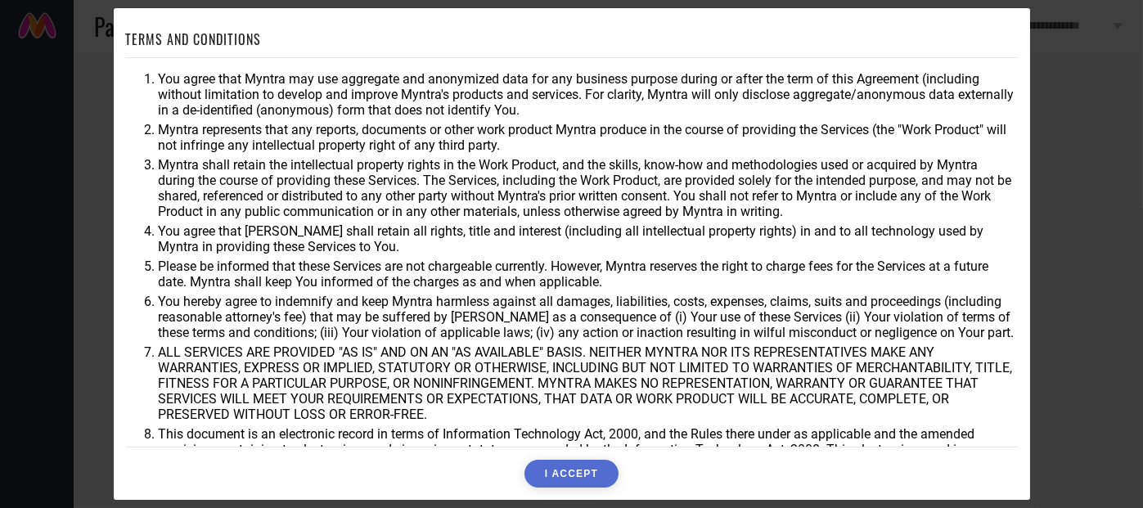
click at [576, 479] on button "I ACCEPT" at bounding box center [571, 474] width 94 height 28
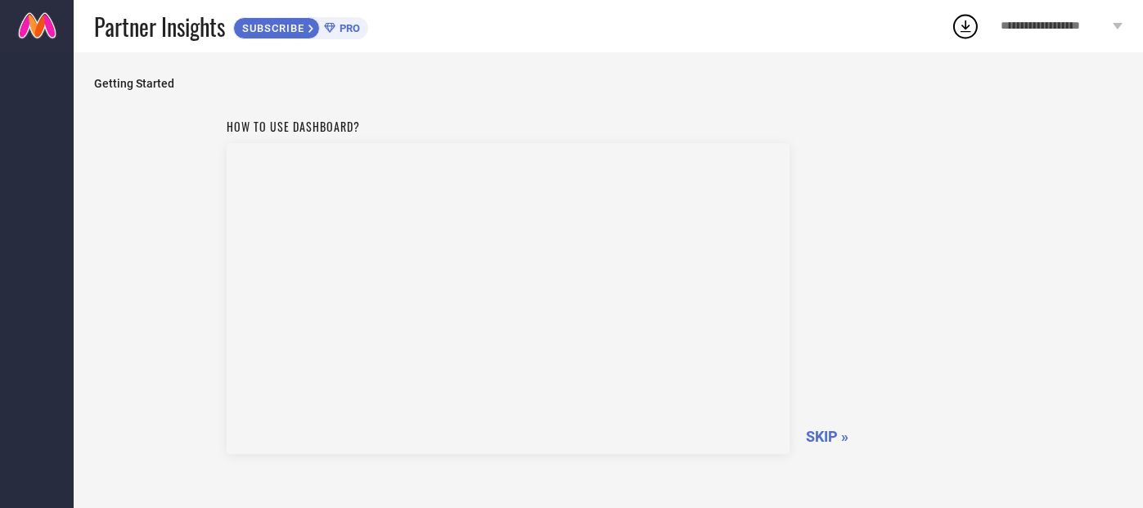
click at [825, 440] on span "SKIP »" at bounding box center [827, 436] width 43 height 17
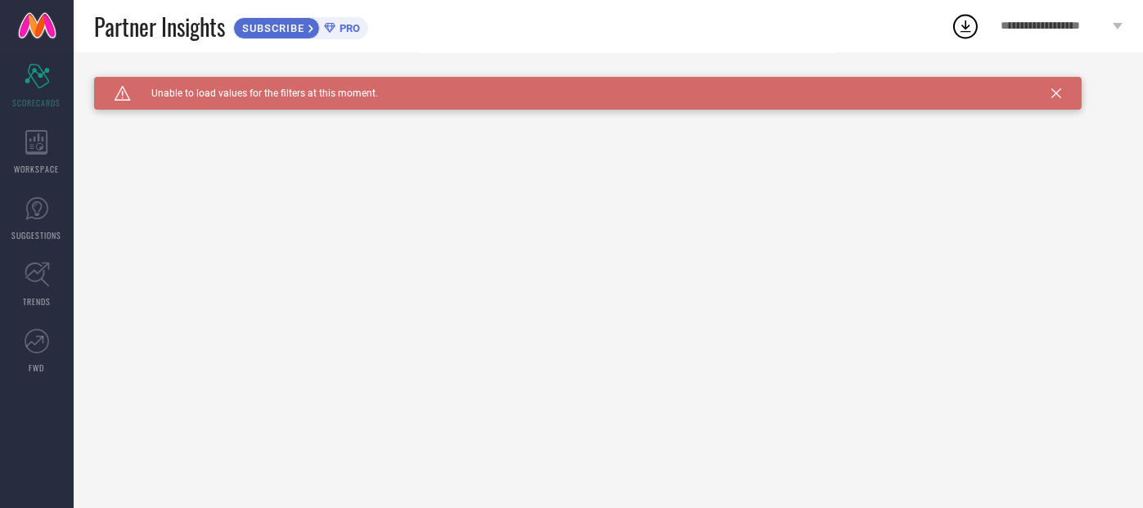
click at [825, 431] on div "Caution Created with Sketch. Unable to load values for the filters at this mome…" at bounding box center [608, 280] width 1069 height 456
click at [27, 142] on icon at bounding box center [36, 142] width 23 height 25
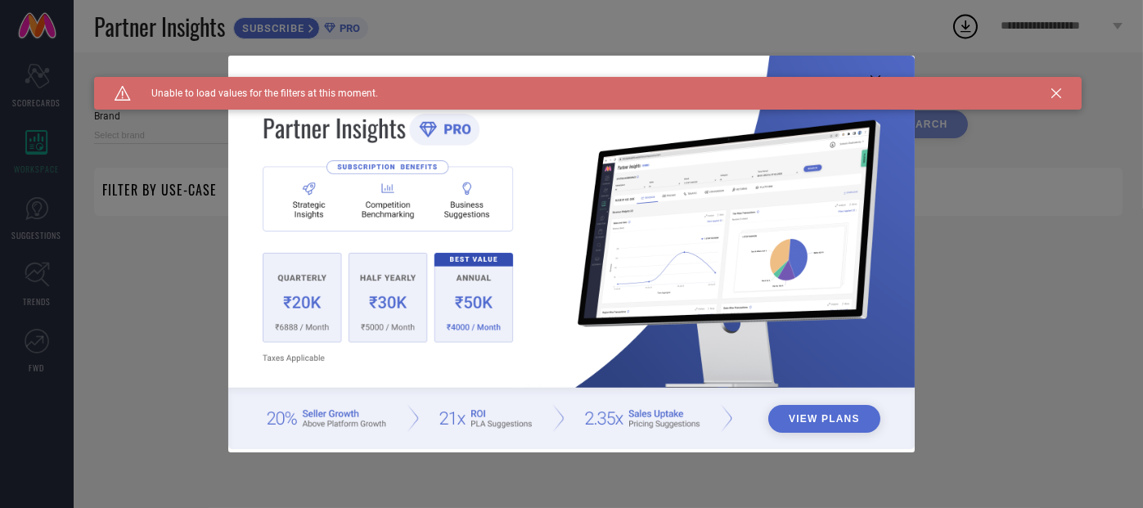
type input "1 STOP FASHION"
type input "All"
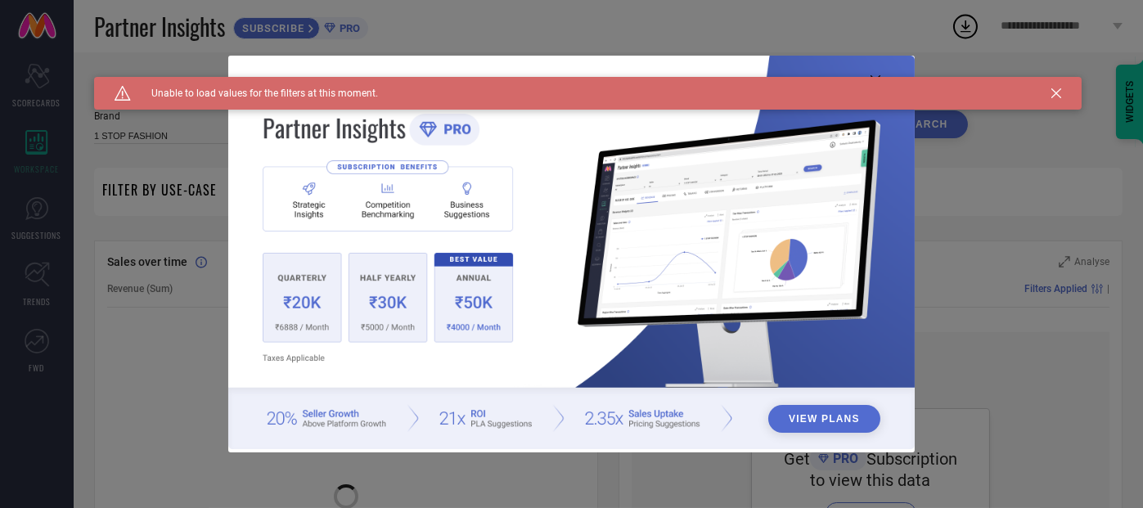
click at [1059, 92] on icon at bounding box center [1056, 93] width 10 height 10
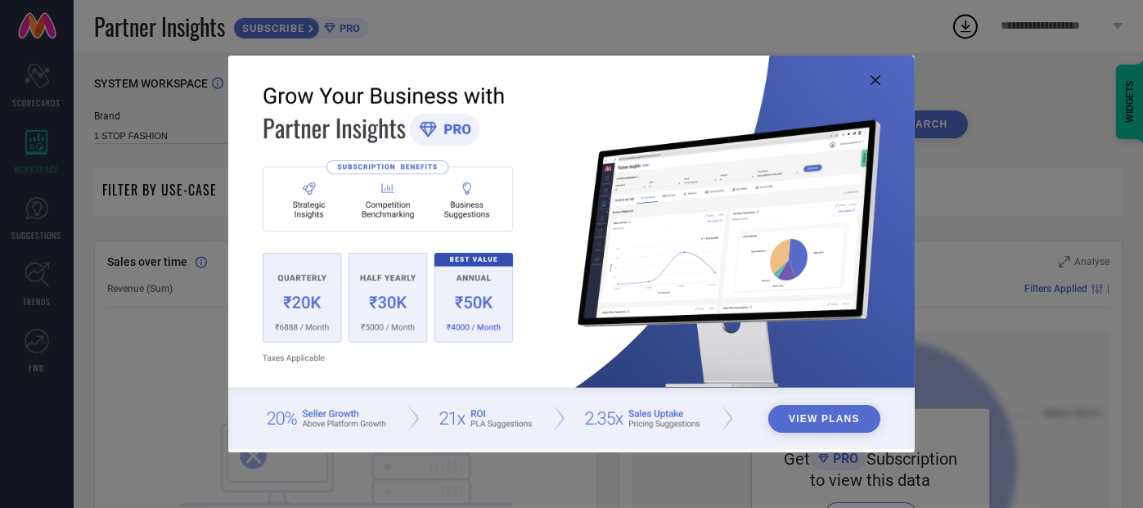
click at [1054, 96] on div "View Plans" at bounding box center [571, 254] width 1143 height 508
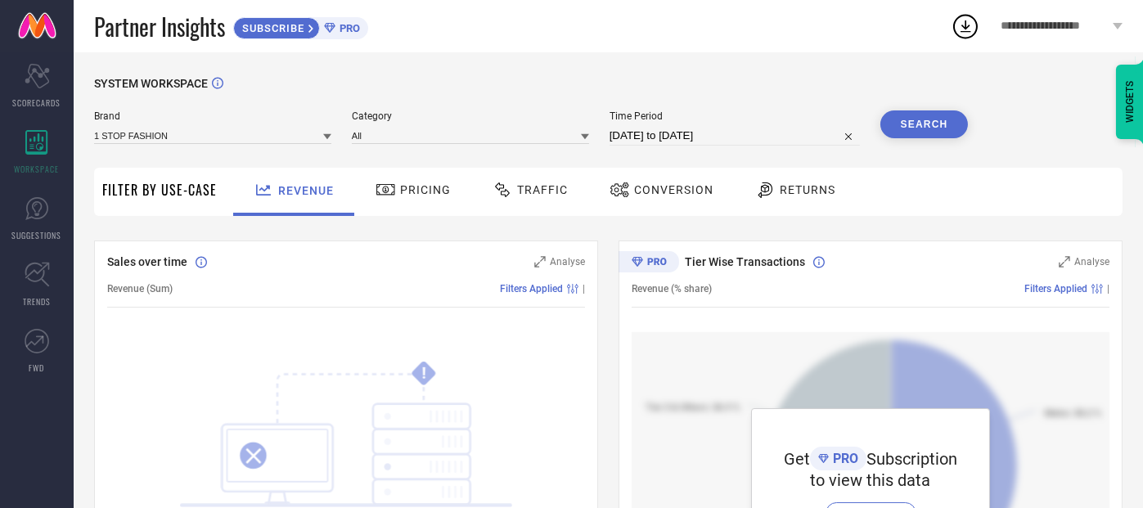
click at [1058, 91] on div "SYSTEM WORKSPACE" at bounding box center [608, 94] width 1028 height 34
click at [32, 222] on link "SUGGESTIONS" at bounding box center [37, 218] width 74 height 65
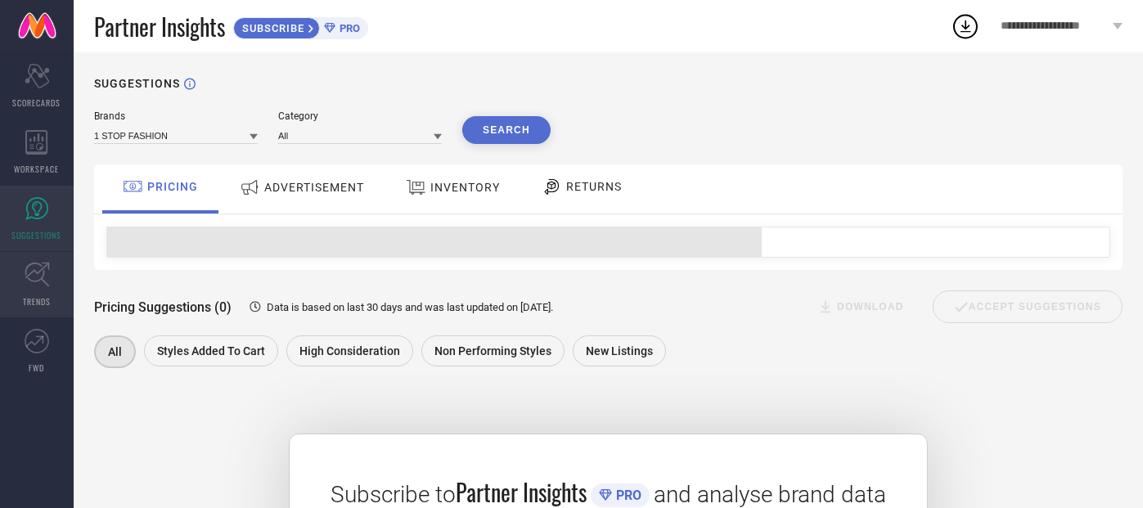
click at [47, 263] on icon at bounding box center [37, 275] width 25 height 25
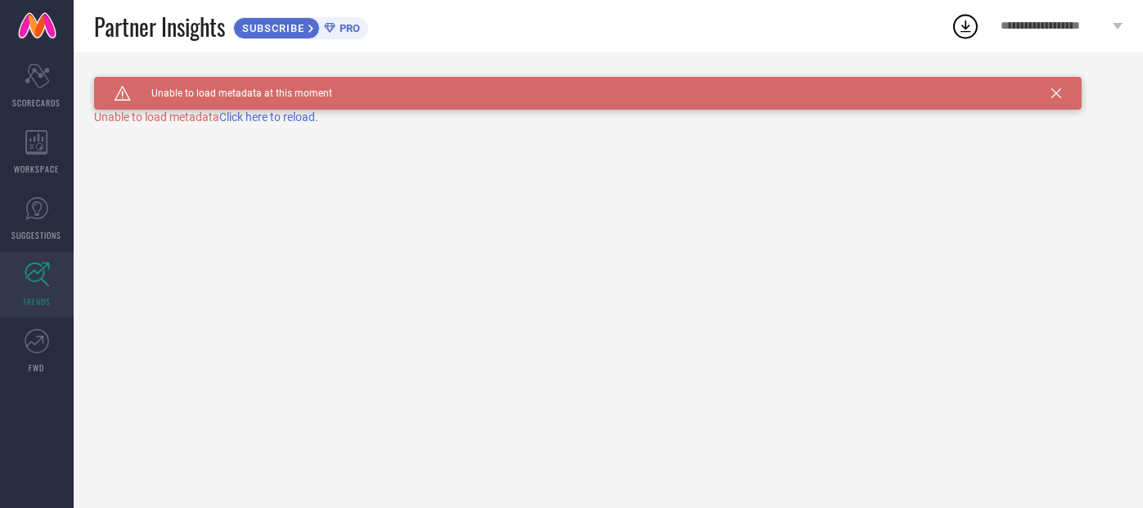
click at [269, 119] on span "Click here to reload." at bounding box center [268, 116] width 99 height 13
click at [1059, 88] on icon at bounding box center [1056, 93] width 10 height 10
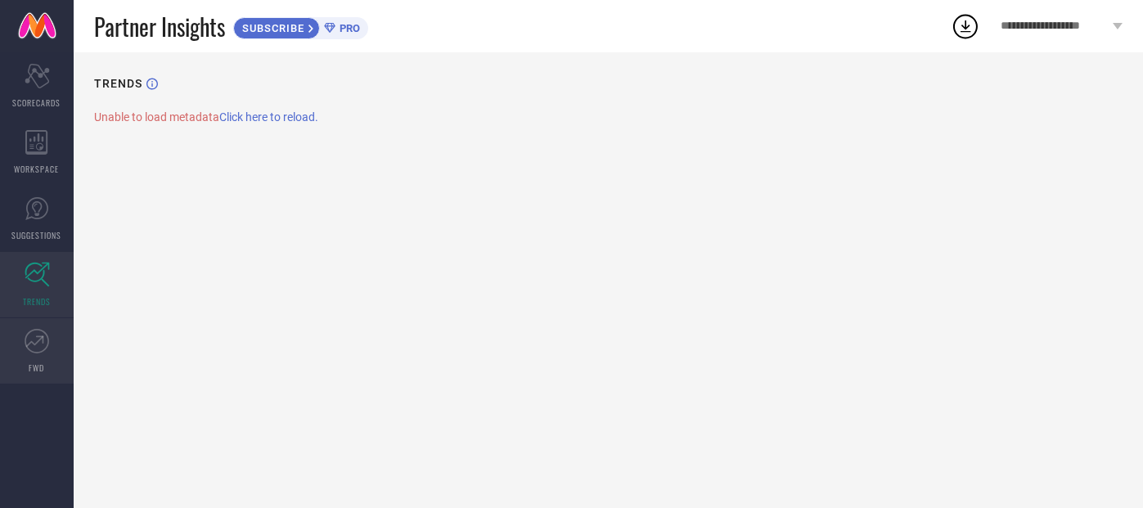
click at [38, 341] on icon at bounding box center [37, 341] width 25 height 25
